Goal: Task Accomplishment & Management: Use online tool/utility

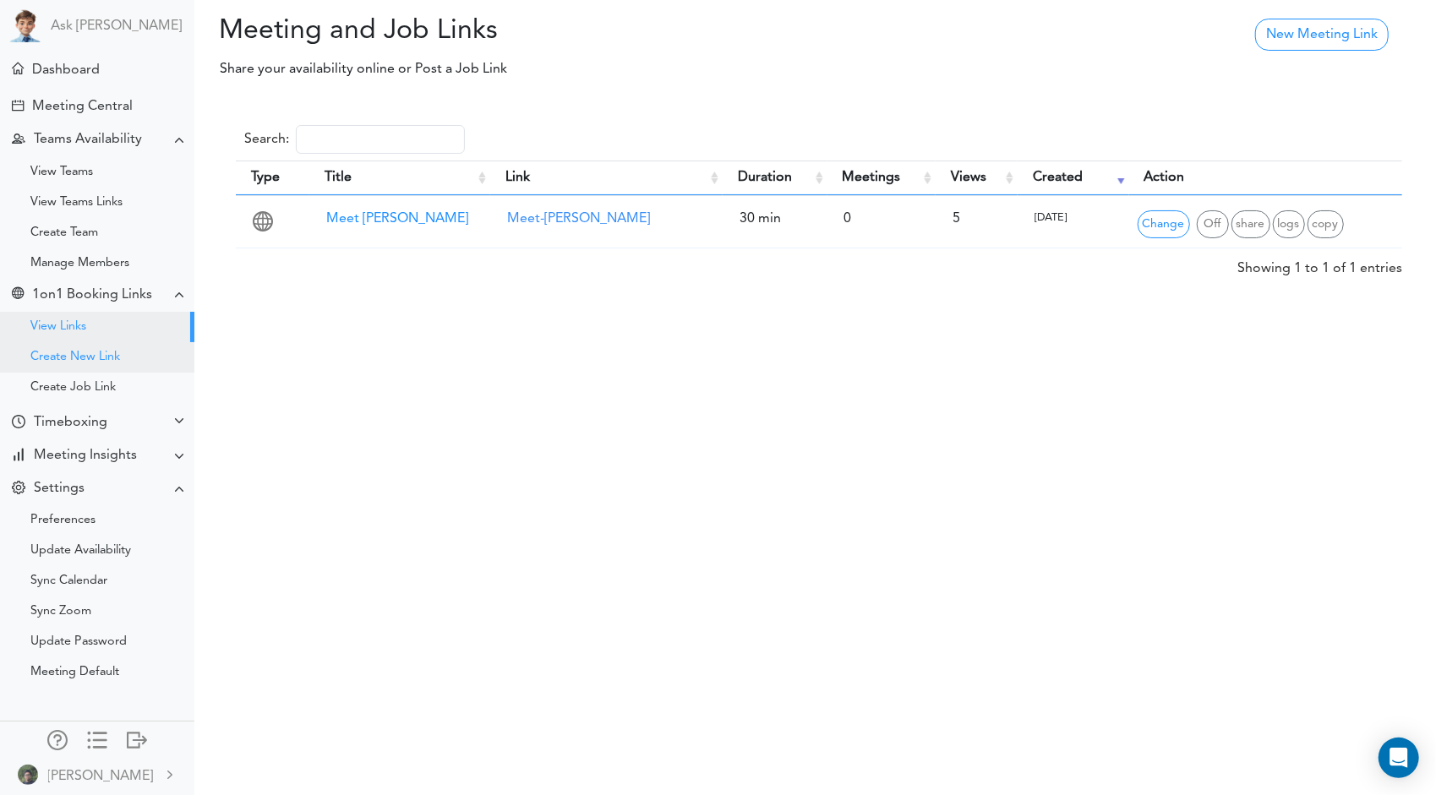
click at [136, 351] on div "Create New Link" at bounding box center [97, 357] width 194 height 30
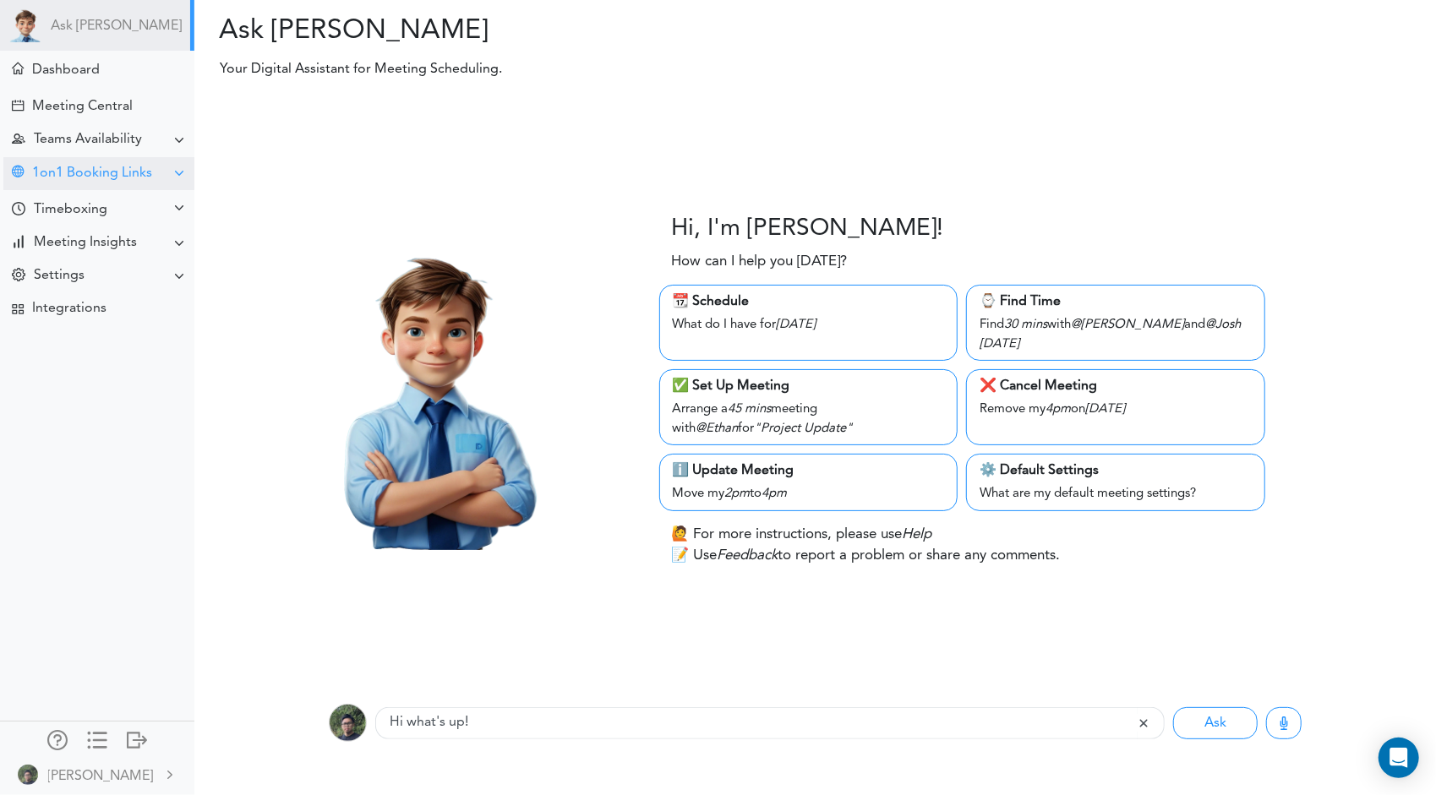
click at [125, 172] on div "1on1 Booking Links" at bounding box center [92, 174] width 120 height 16
click at [118, 204] on div "View Links" at bounding box center [97, 205] width 194 height 30
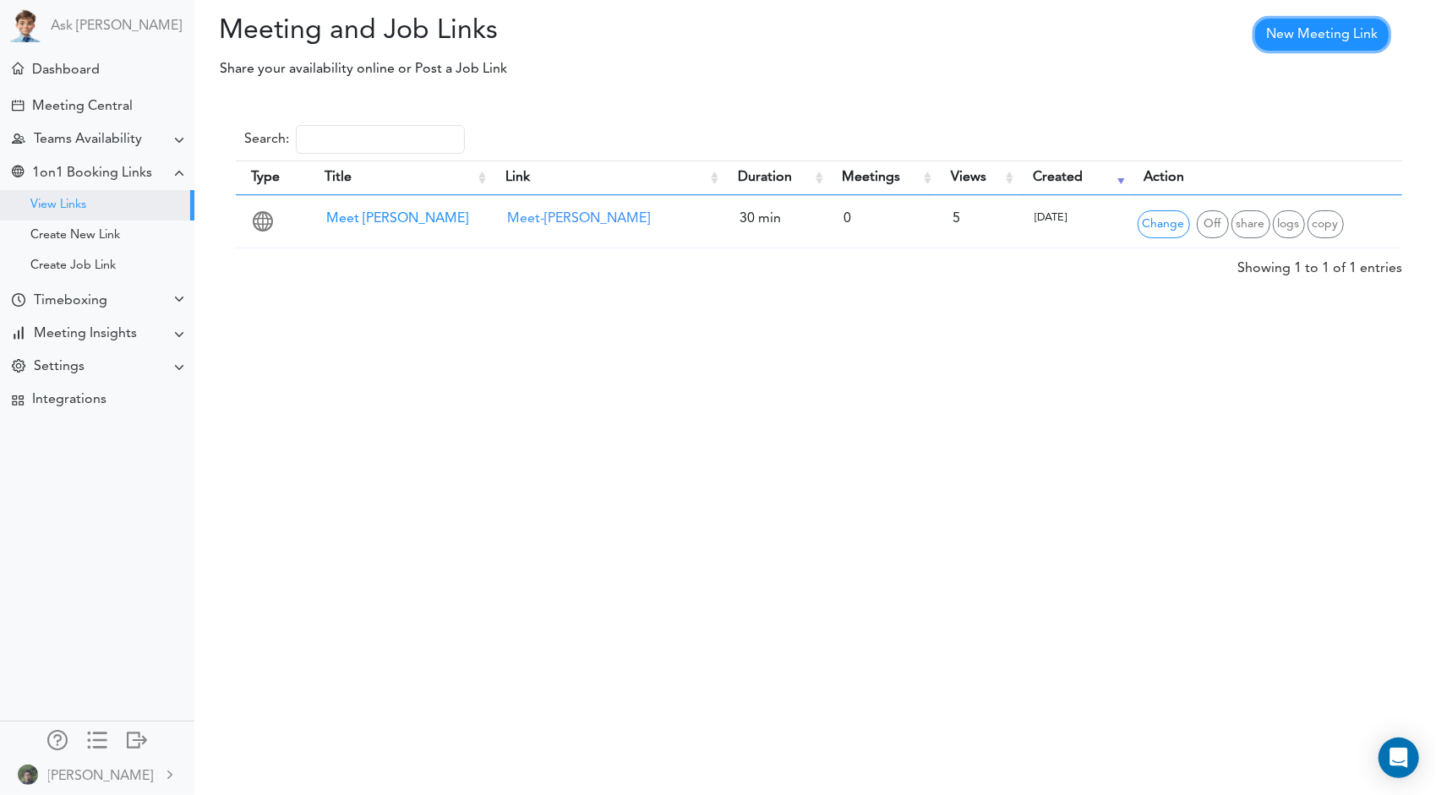
click at [1341, 30] on link "New Meeting Link" at bounding box center [1322, 35] width 134 height 32
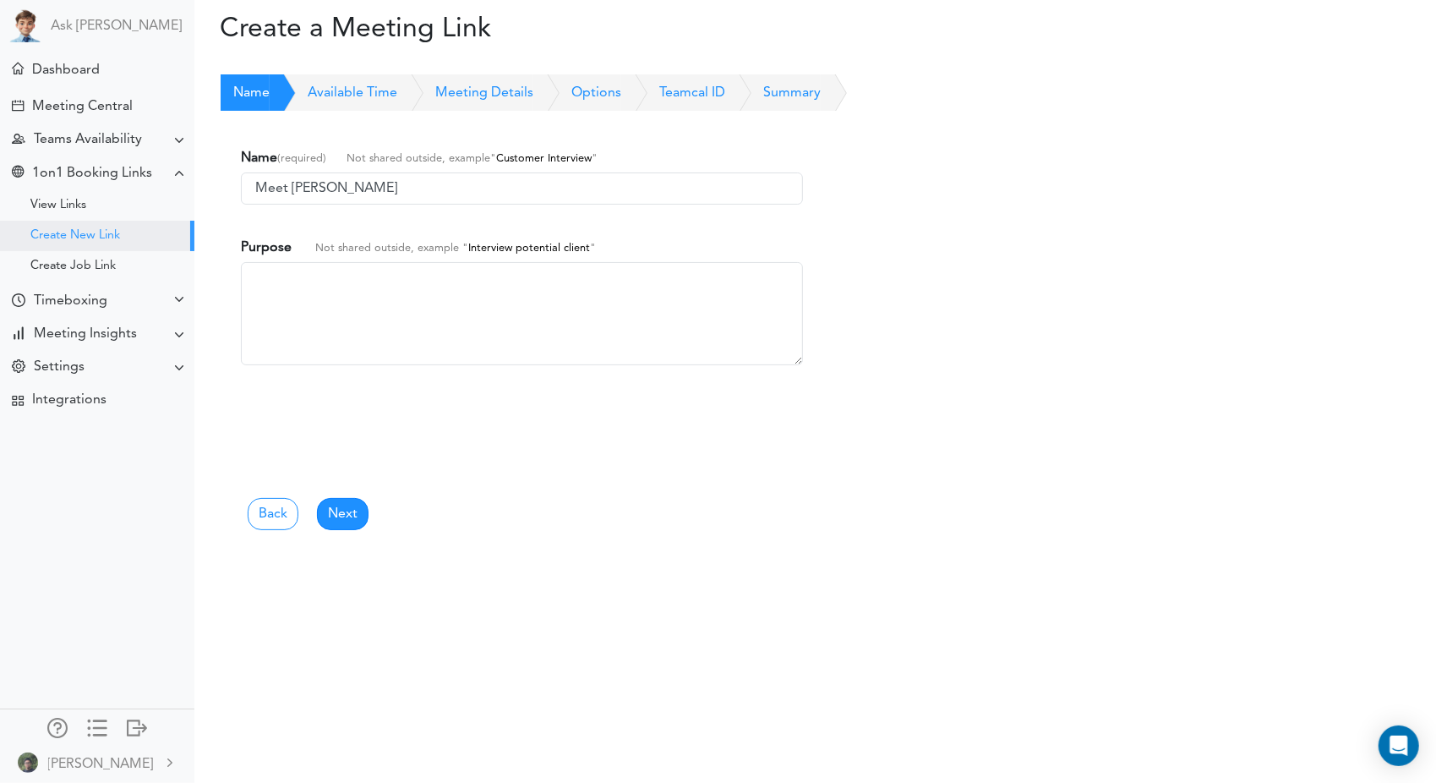
click at [389, 90] on link "Available Time" at bounding box center [334, 92] width 128 height 37
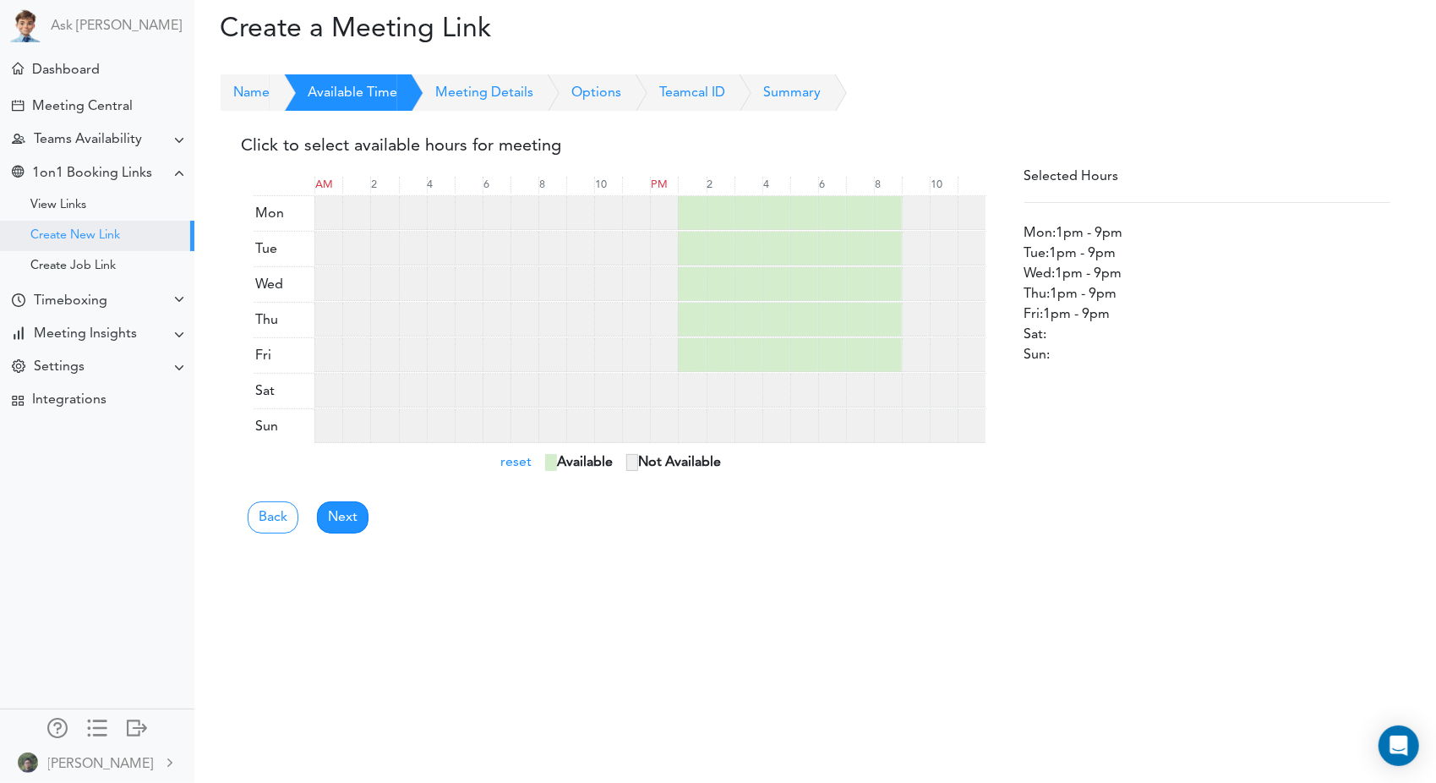
click at [499, 102] on link "Meeting Details" at bounding box center [465, 92] width 136 height 37
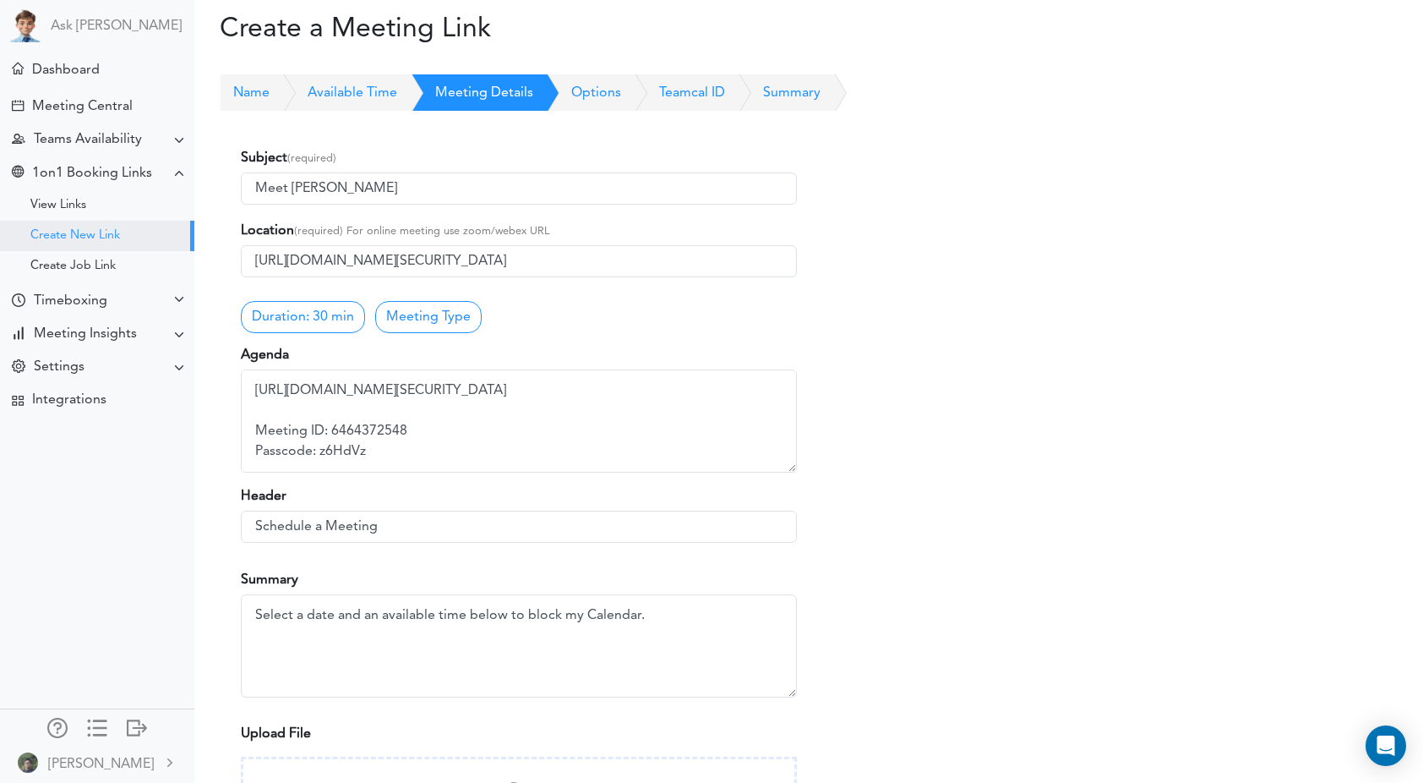
click at [588, 78] on link "Options" at bounding box center [577, 92] width 88 height 37
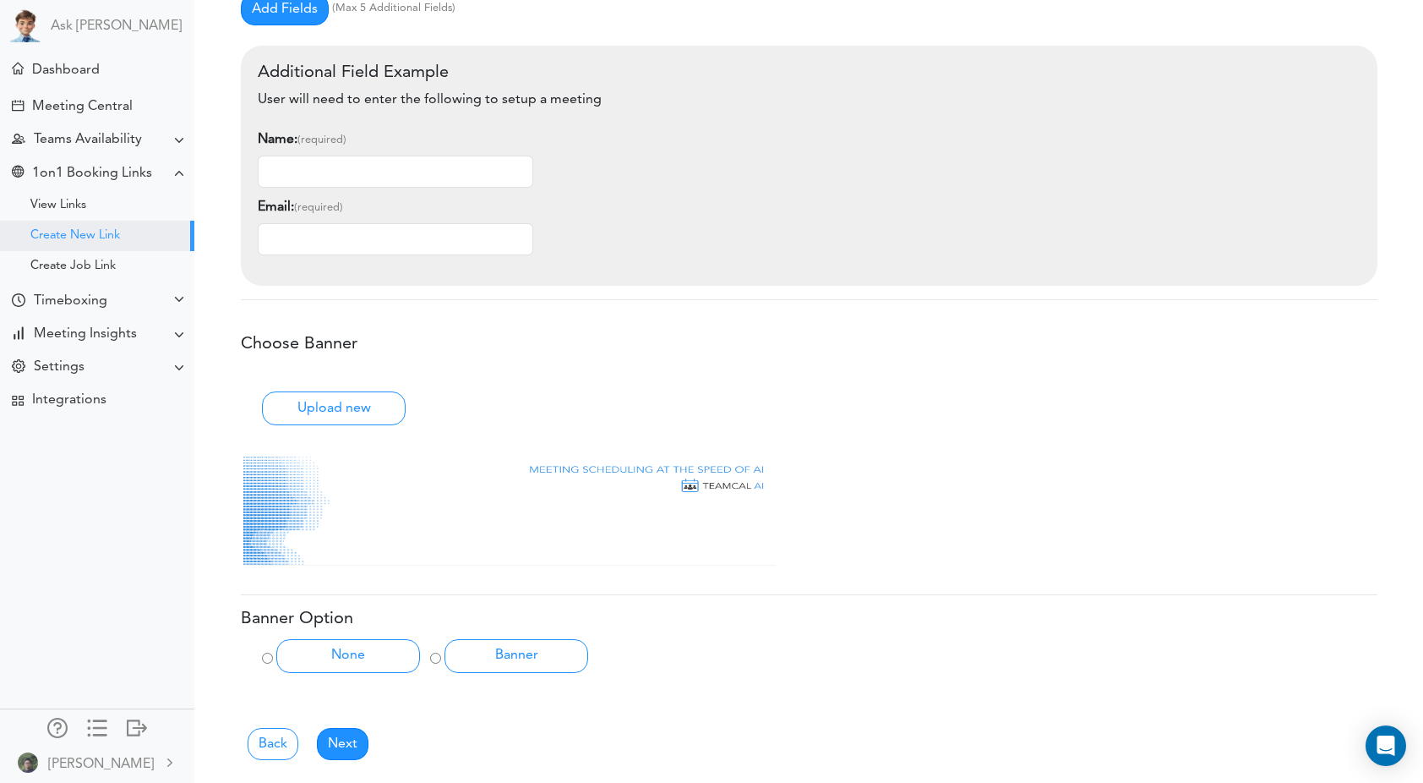
scroll to position [583, 0]
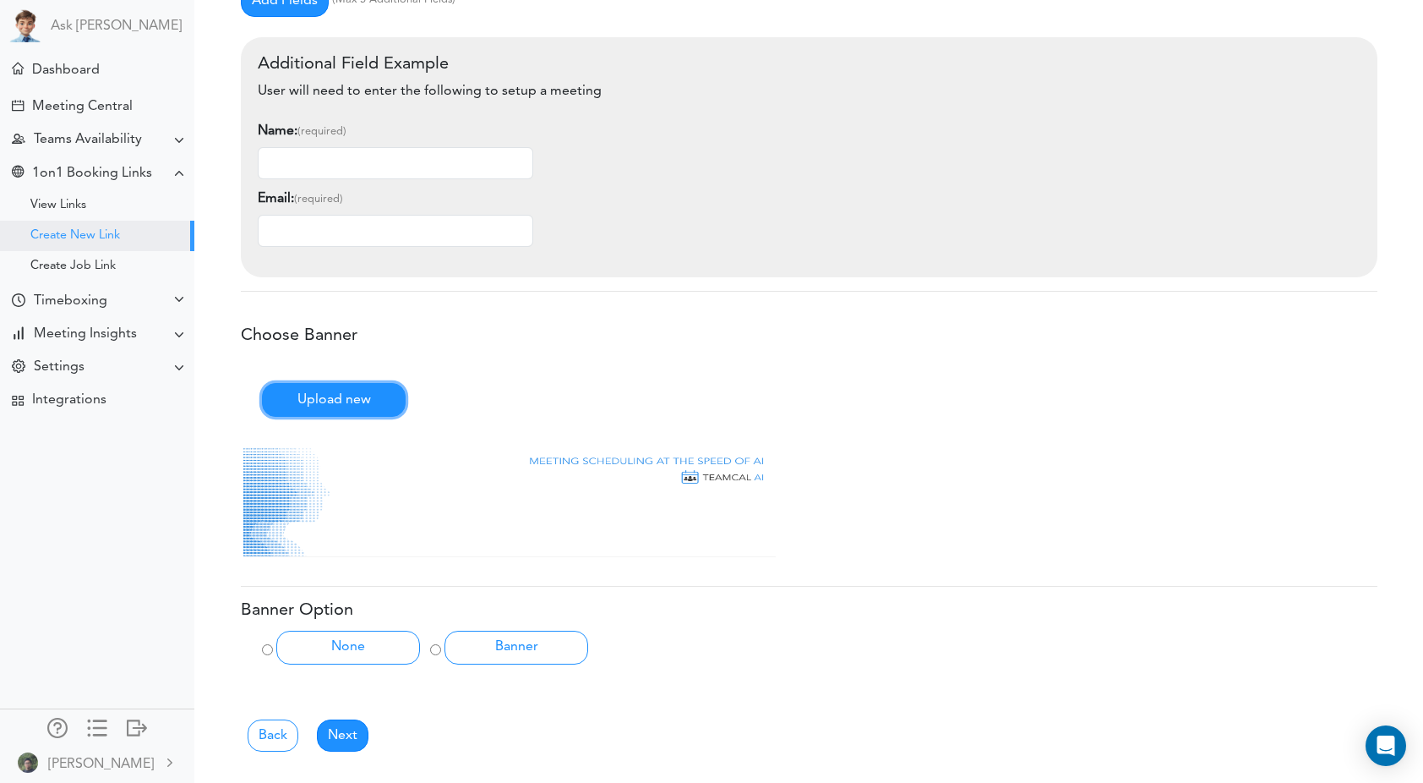
click at [387, 402] on button "Upload new" at bounding box center [334, 400] width 144 height 34
click at [458, 502] on img at bounding box center [509, 502] width 533 height 110
click at [602, 484] on img at bounding box center [509, 502] width 533 height 110
click at [529, 519] on img at bounding box center [509, 502] width 533 height 110
